Goal: Task Accomplishment & Management: Manage account settings

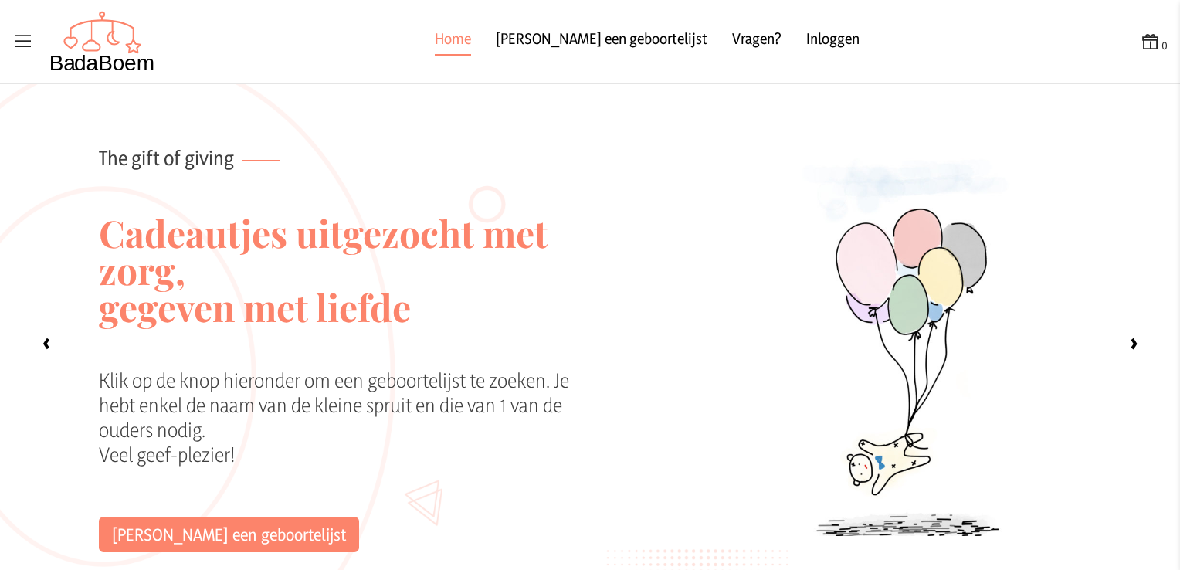
scroll to position [120, 0]
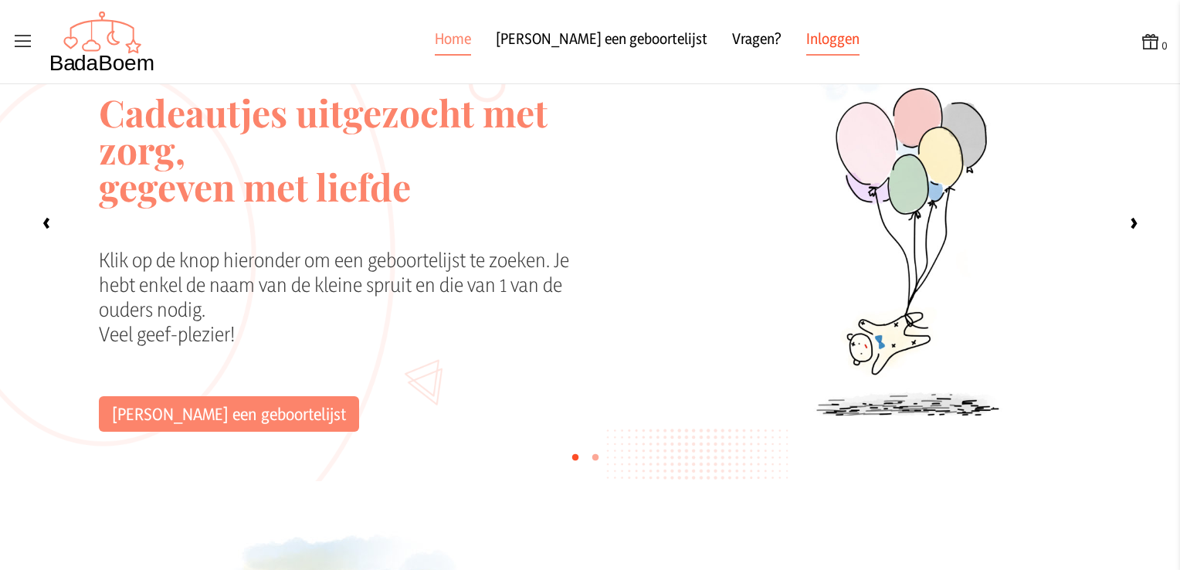
click at [806, 44] on link "Inloggen" at bounding box center [832, 42] width 53 height 28
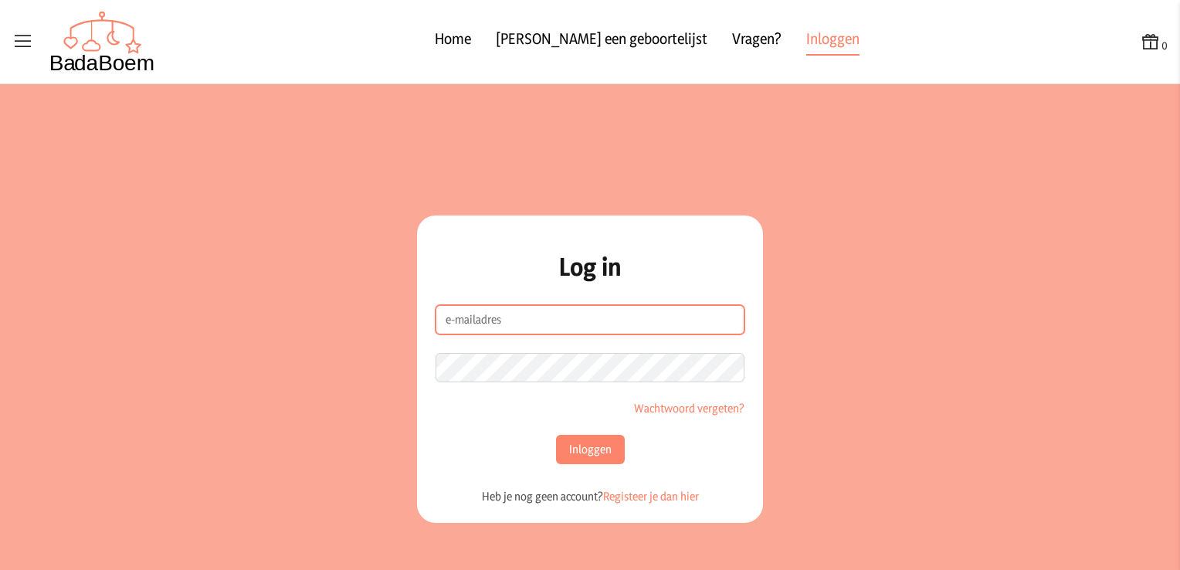
type input "[EMAIL_ADDRESS][DOMAIN_NAME]"
click at [561, 314] on input "[EMAIL_ADDRESS][DOMAIN_NAME]" at bounding box center [590, 319] width 309 height 29
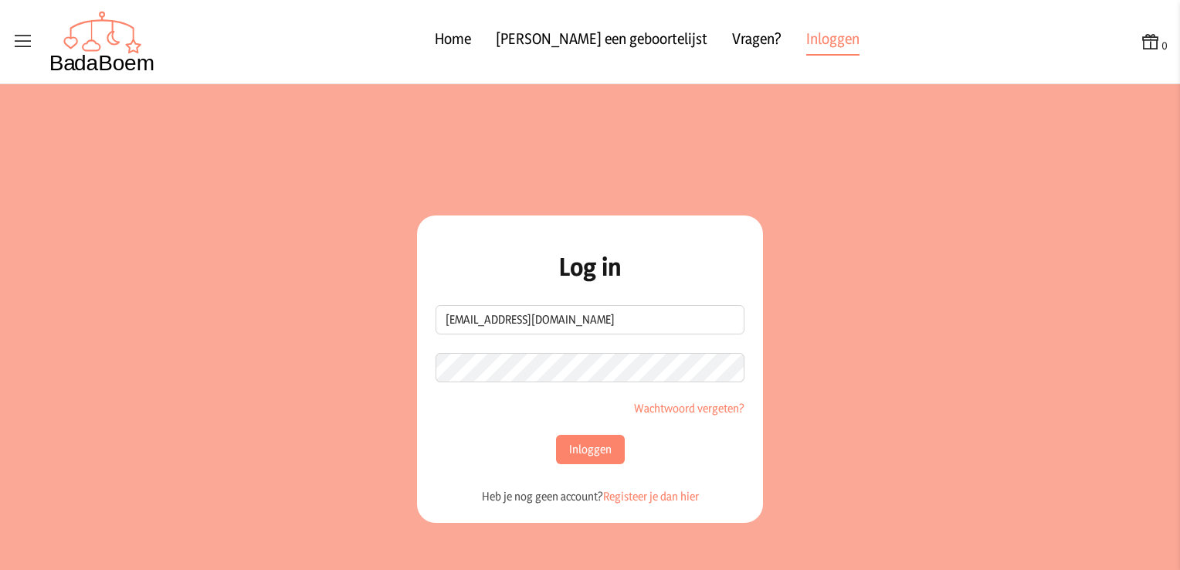
click at [726, 273] on h2 "Log in" at bounding box center [590, 267] width 309 height 28
click at [578, 452] on button "Inloggen" at bounding box center [590, 449] width 69 height 29
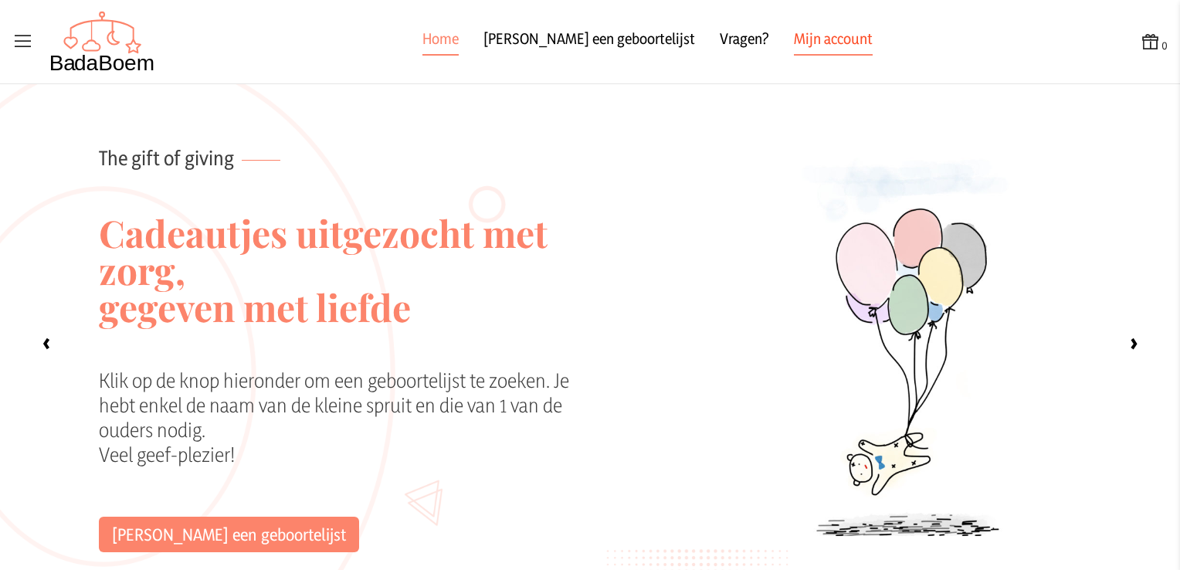
click at [797, 43] on link "Mijn account" at bounding box center [833, 42] width 79 height 28
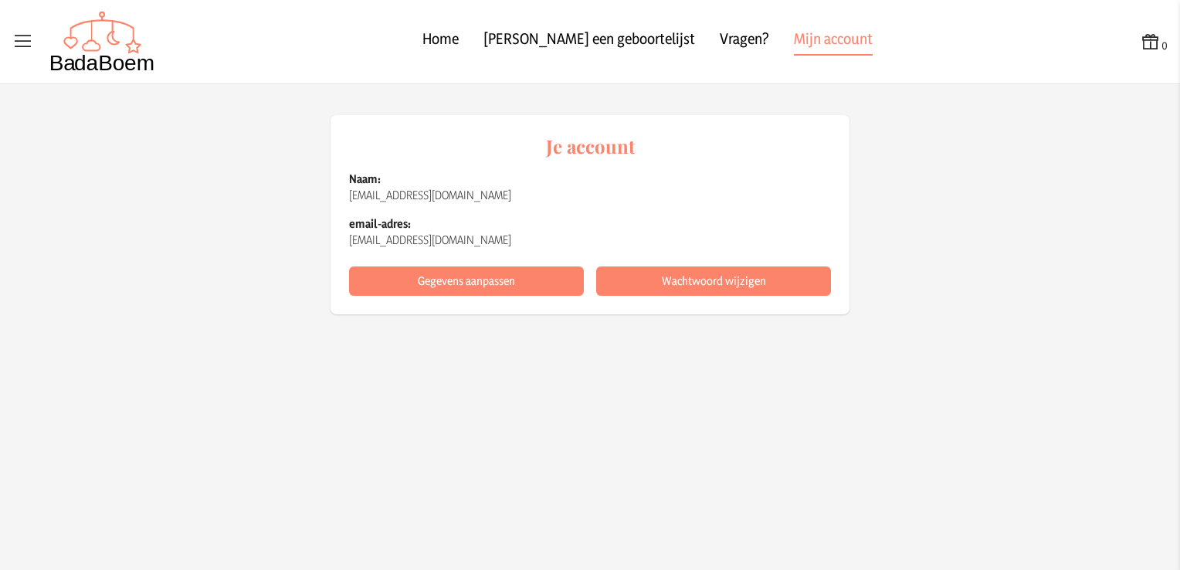
click at [19, 42] on icon at bounding box center [23, 42] width 22 height 22
click at [2, 2] on input "checkbox" at bounding box center [1, 1] width 2 height 2
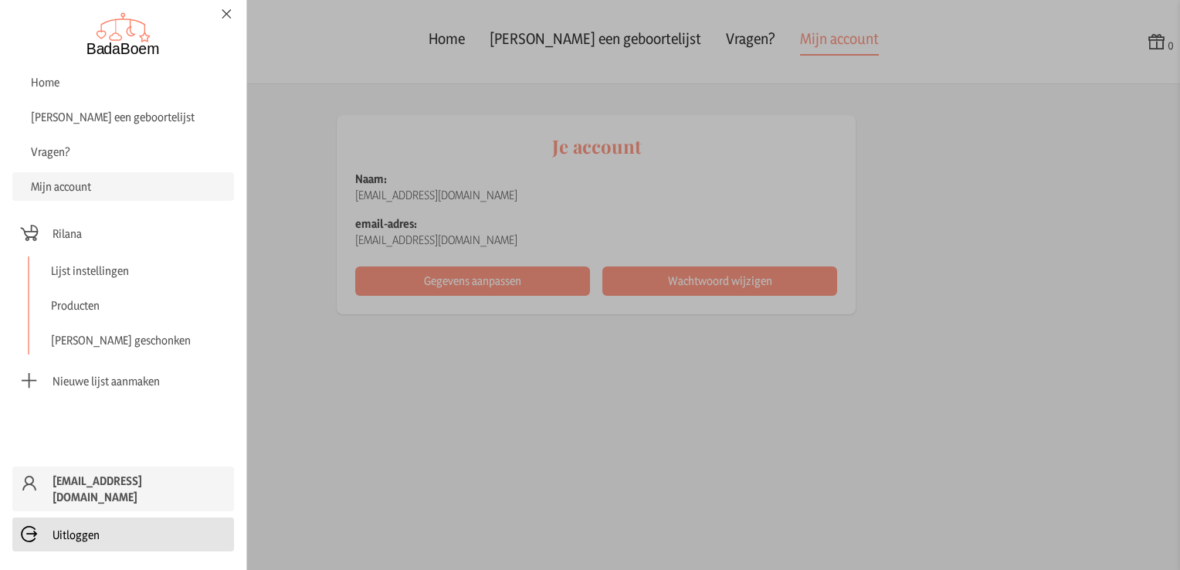
click at [93, 524] on span "Uitloggen" at bounding box center [123, 535] width 209 height 22
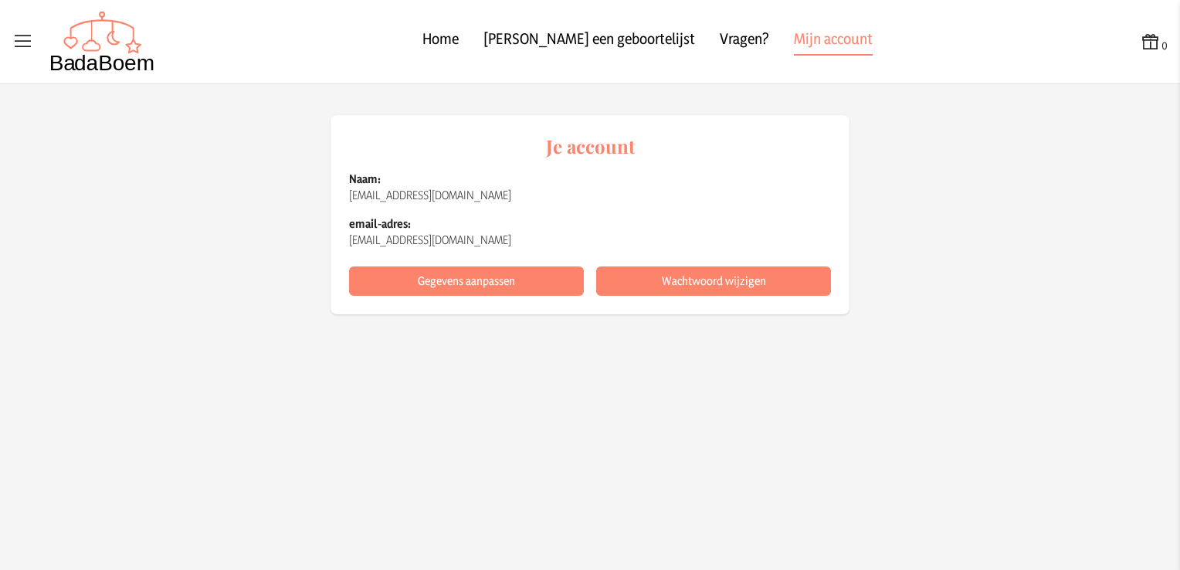
checkbox input "false"
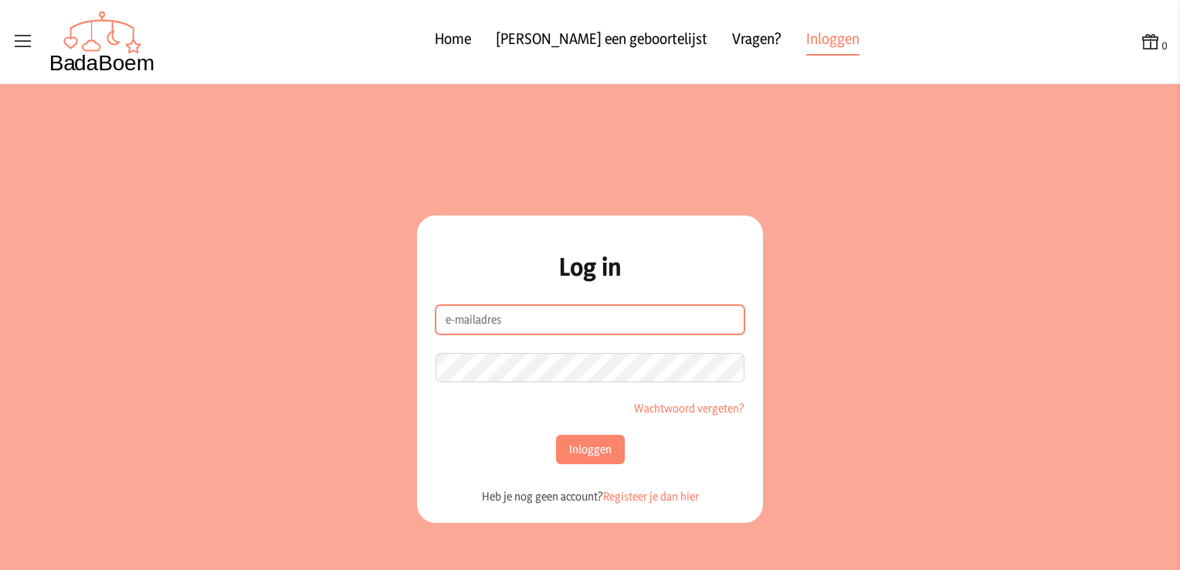
click at [512, 321] on input "e-mailadres" at bounding box center [590, 319] width 309 height 29
type input "[EMAIL_ADDRESS][DOMAIN_NAME]"
